Goal: Transaction & Acquisition: Purchase product/service

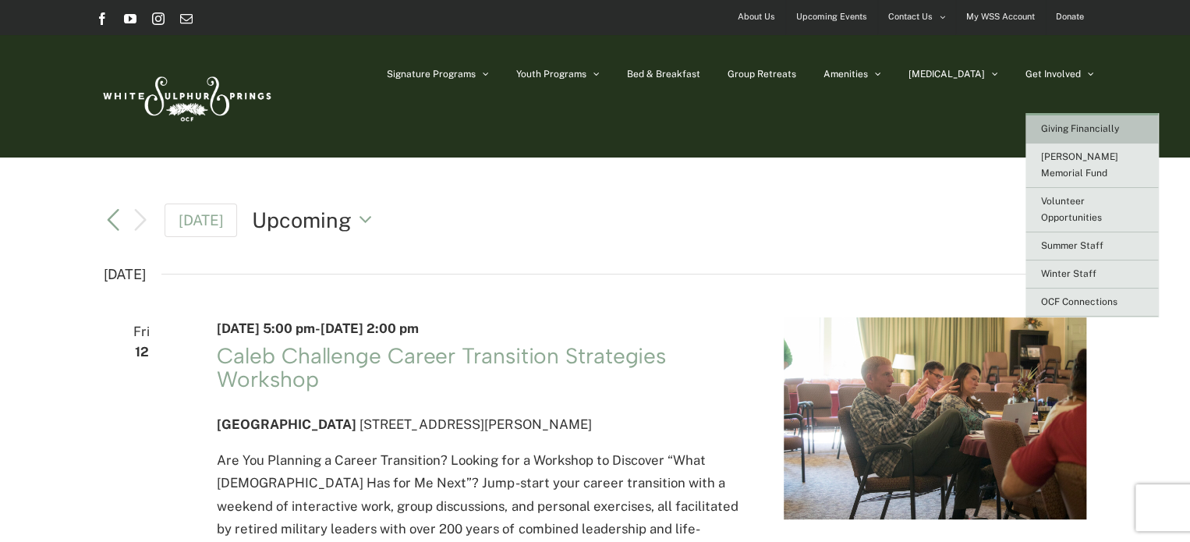
click at [1072, 129] on span "Giving Financially" at bounding box center [1080, 128] width 78 height 11
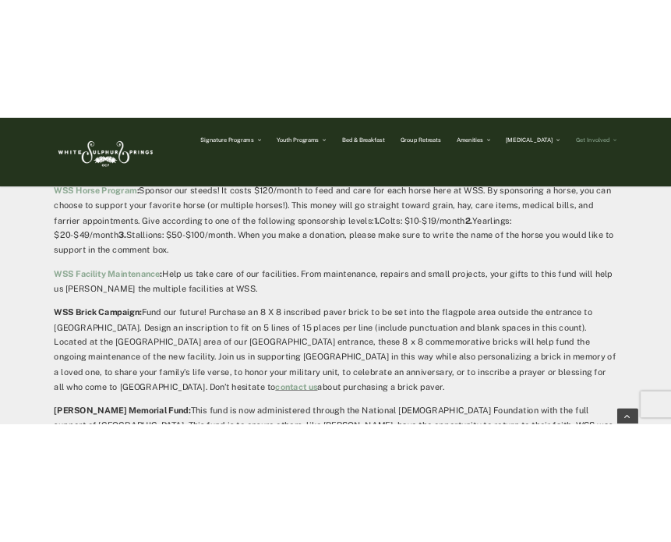
scroll to position [1014, 0]
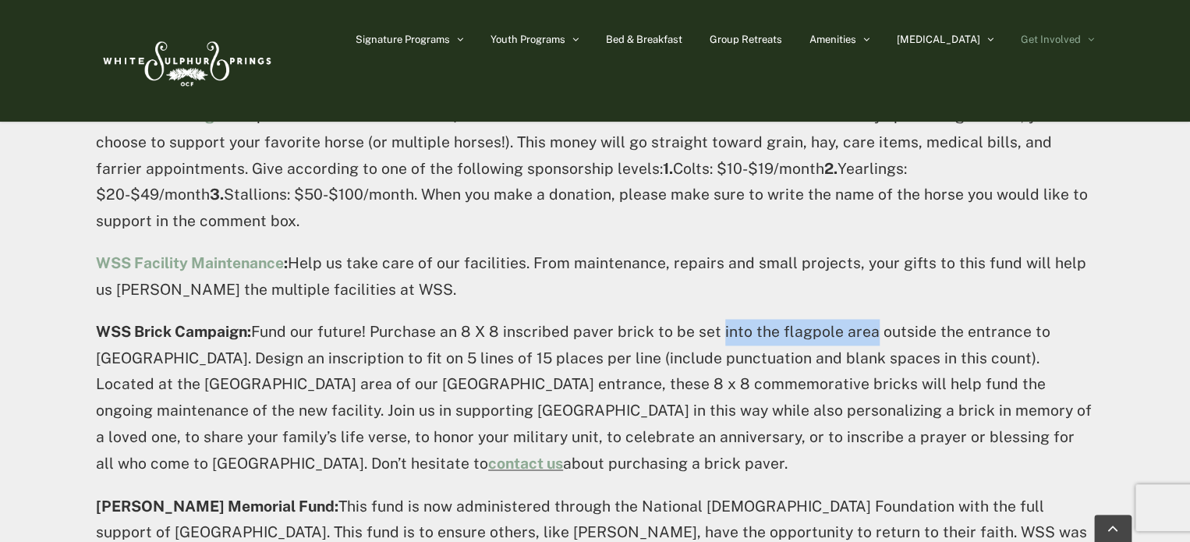
drag, startPoint x: 716, startPoint y: 278, endPoint x: 865, endPoint y: 279, distance: 149.0
click at [865, 319] on p "WSS Brick Campaign: Fund our future! Purchase an 8 X 8 inscribed paver brick to…" at bounding box center [595, 398] width 998 height 158
copy p "into the flagpole area"
